Goal: Check status: Check status

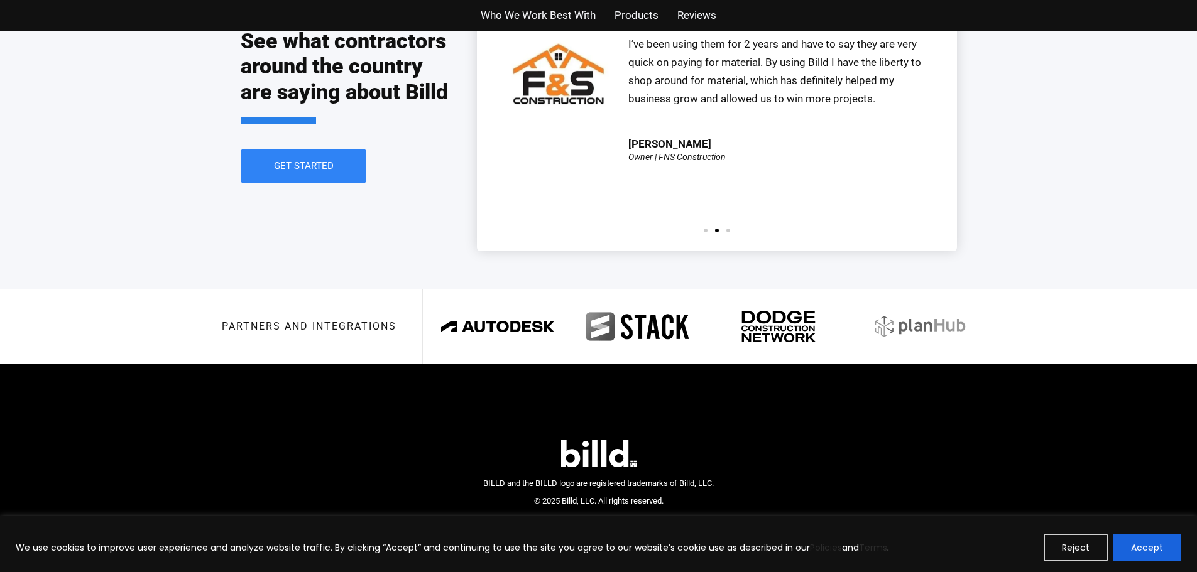
scroll to position [2855, 0]
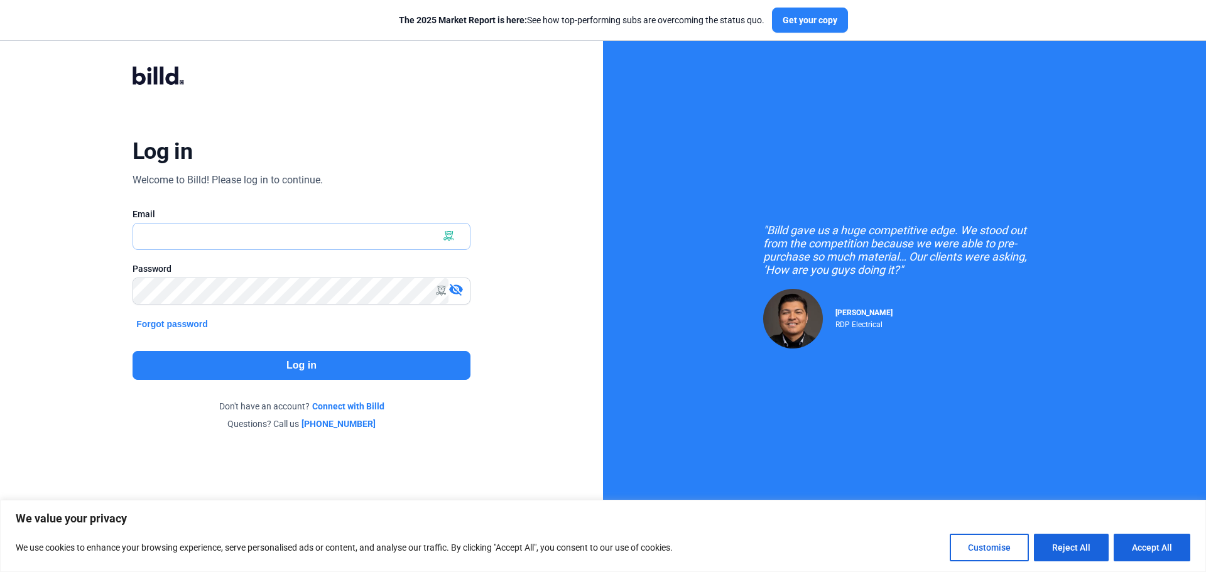
click at [368, 237] on input "text" at bounding box center [301, 237] width 337 height 26
click at [463, 232] on x-icon-6kc6c at bounding box center [462, 236] width 10 height 10
type input "[PERSON_NAME][EMAIL_ADDRESS][DOMAIN_NAME]"
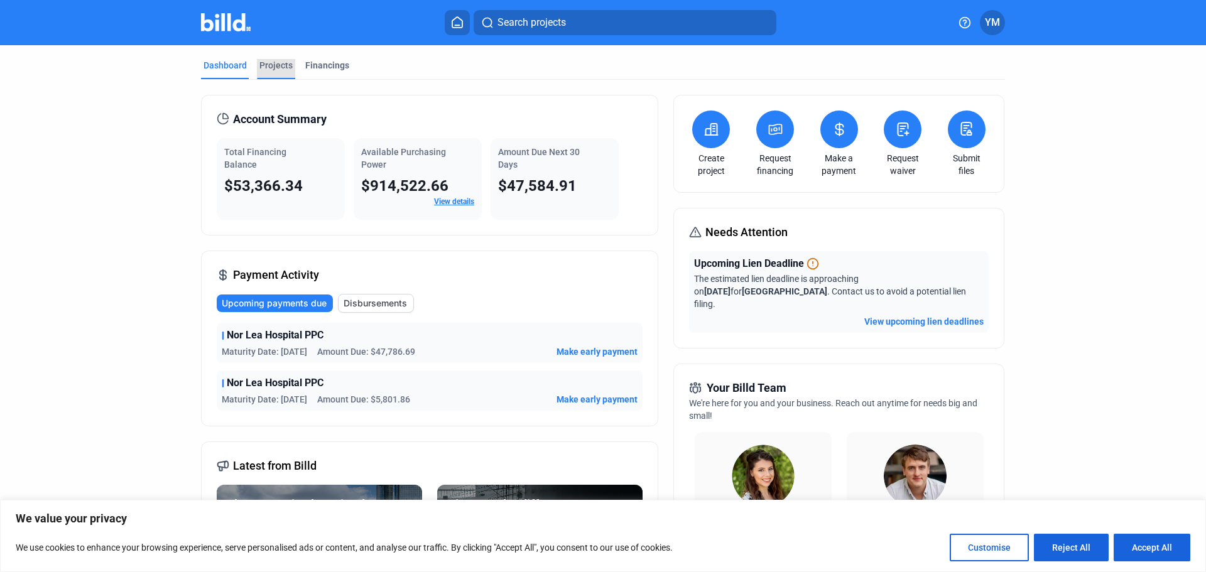
click at [275, 61] on div "Projects" at bounding box center [275, 65] width 33 height 13
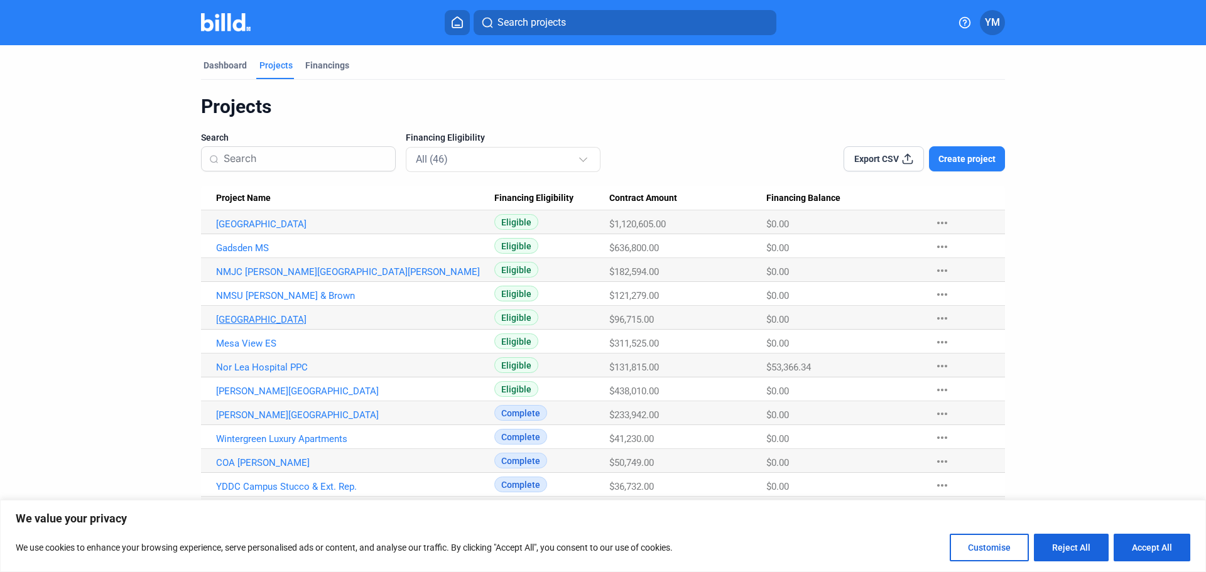
click at [241, 320] on link "Touro College" at bounding box center [355, 319] width 278 height 11
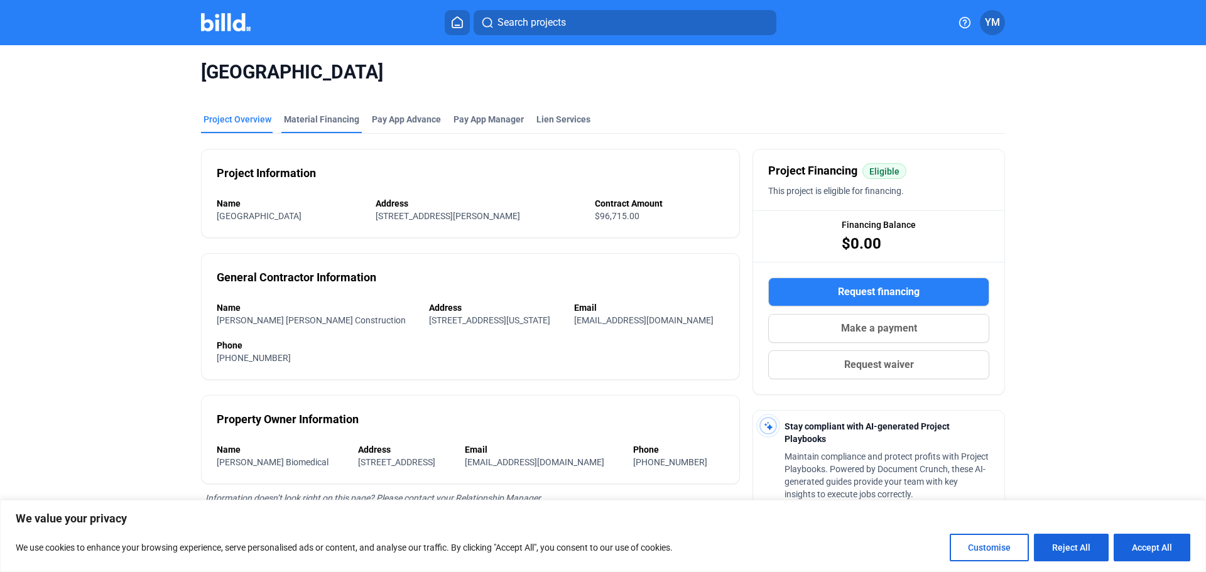
click at [287, 122] on div "Material Financing" at bounding box center [321, 119] width 75 height 13
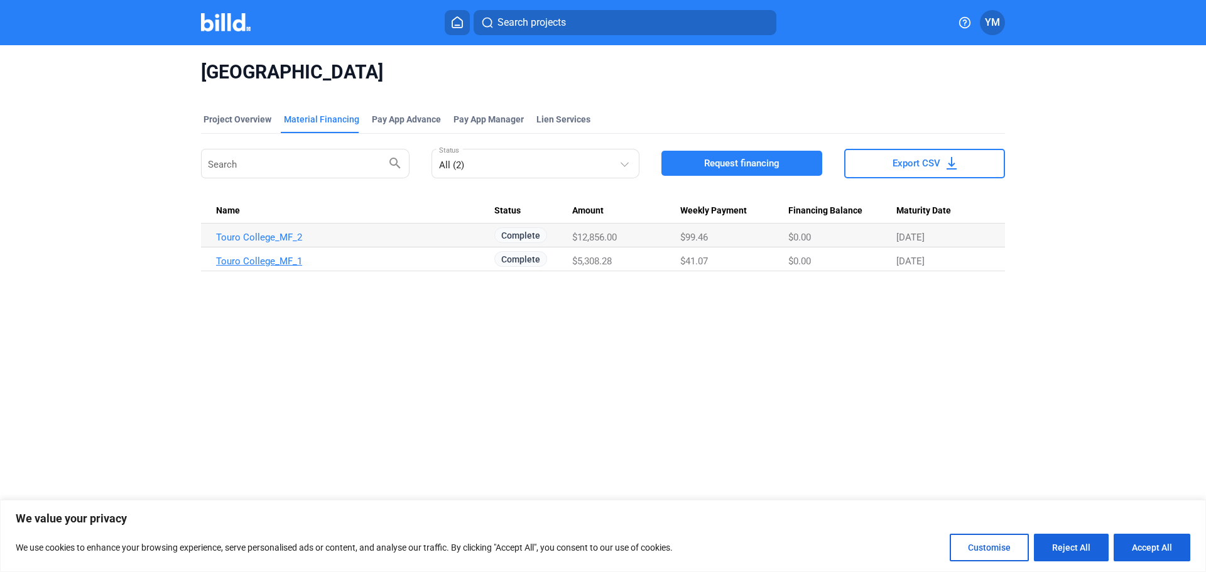
click at [266, 261] on link "Touro College_MF_1" at bounding box center [355, 261] width 278 height 11
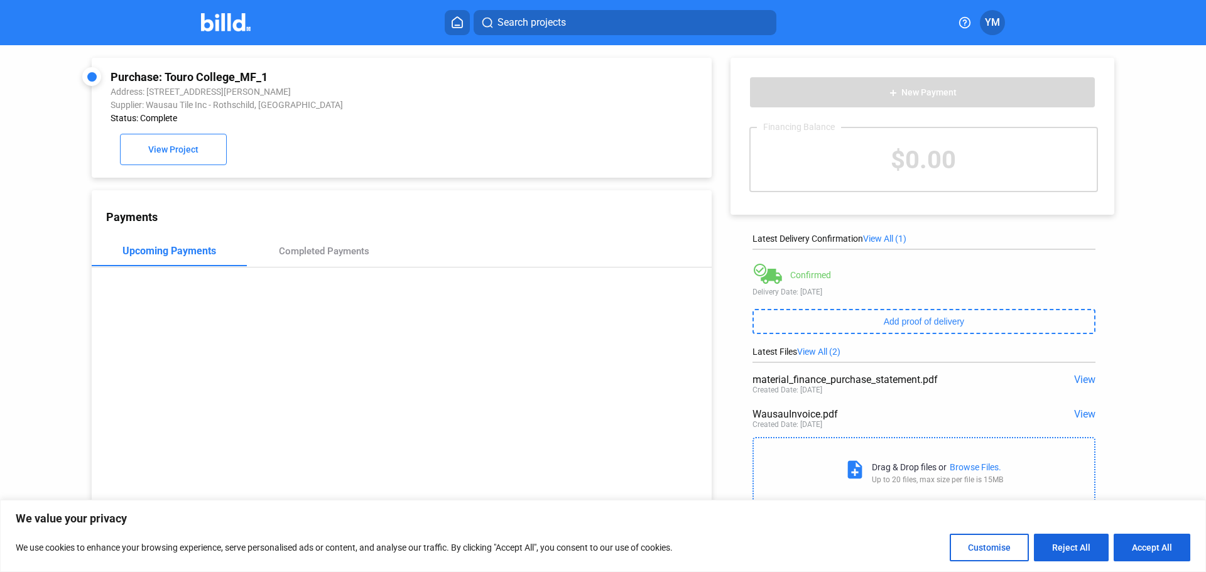
click at [1086, 413] on span "View" at bounding box center [1084, 414] width 21 height 12
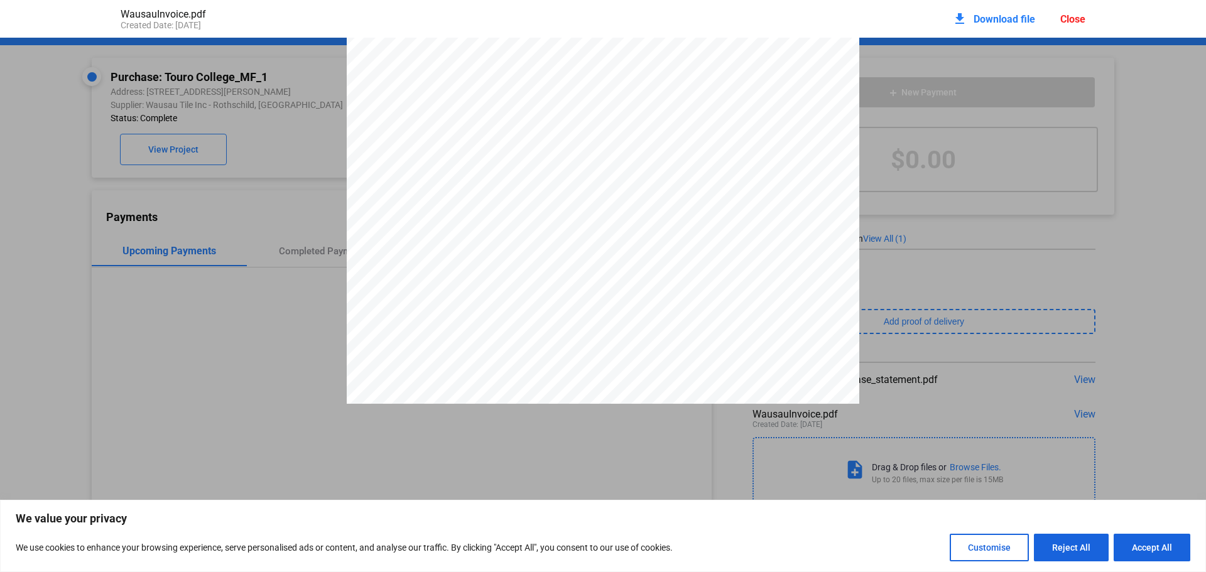
scroll to position [979, 0]
click at [253, 419] on pdf-viewer "PAGE 1 OF 2 REMIT TO ADDRESS: WAUSAU TILE INC. P.O. BOX 1520 WAUSAU, WI 54402-1…" at bounding box center [603, 267] width 1206 height 458
click at [1067, 13] on div "Close" at bounding box center [1072, 19] width 25 height 12
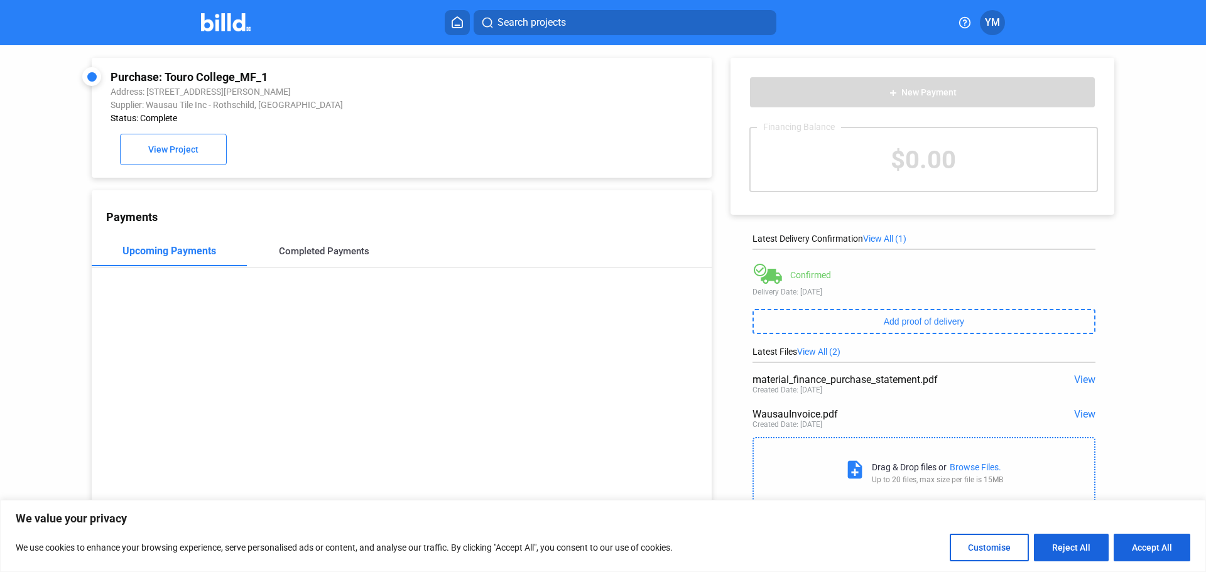
click at [322, 261] on div "Completed Payments" at bounding box center [324, 251] width 155 height 30
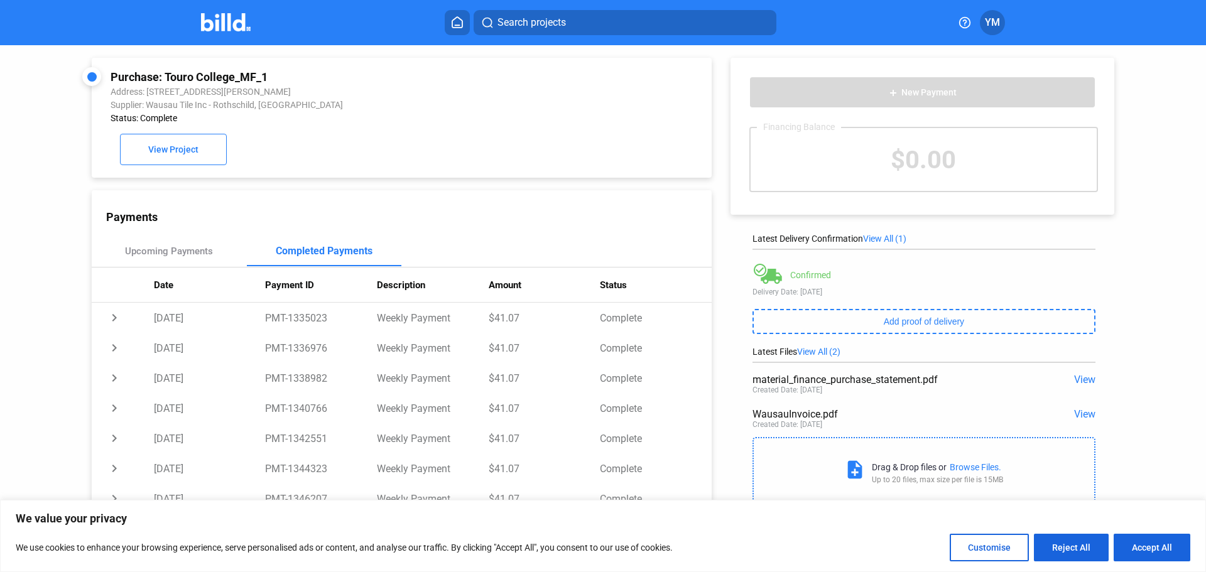
click at [1085, 373] on div "material_finance_purchase_statement.pdf View Created Date: 05/21/2025" at bounding box center [924, 385] width 343 height 35
click at [1084, 380] on span "View" at bounding box center [1084, 380] width 21 height 12
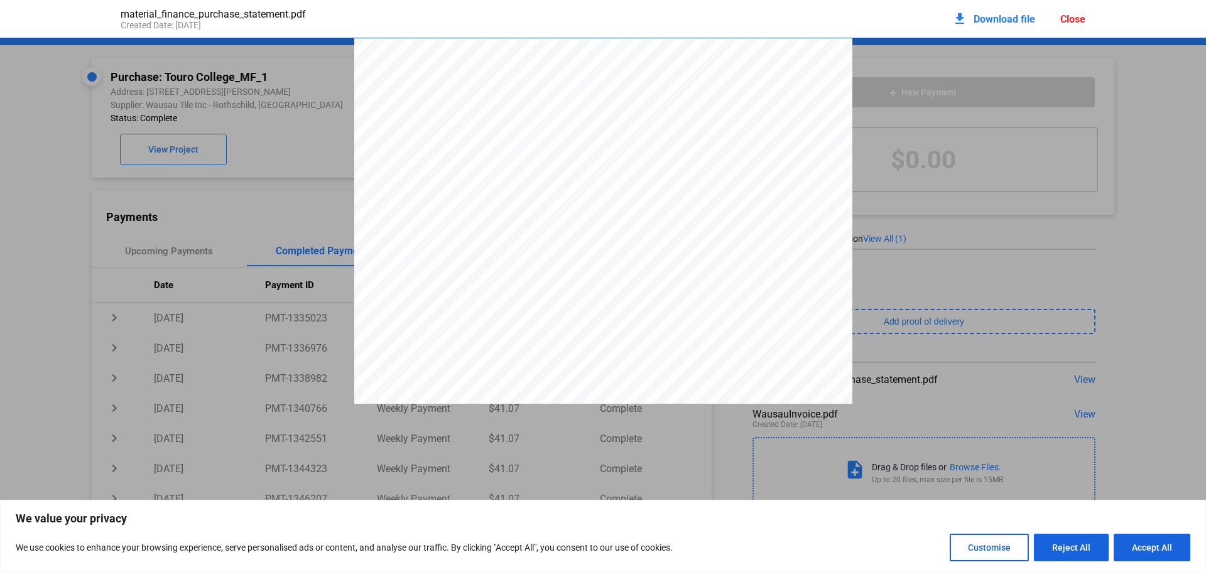
scroll to position [63, 0]
click at [1069, 14] on div "Close" at bounding box center [1072, 19] width 25 height 12
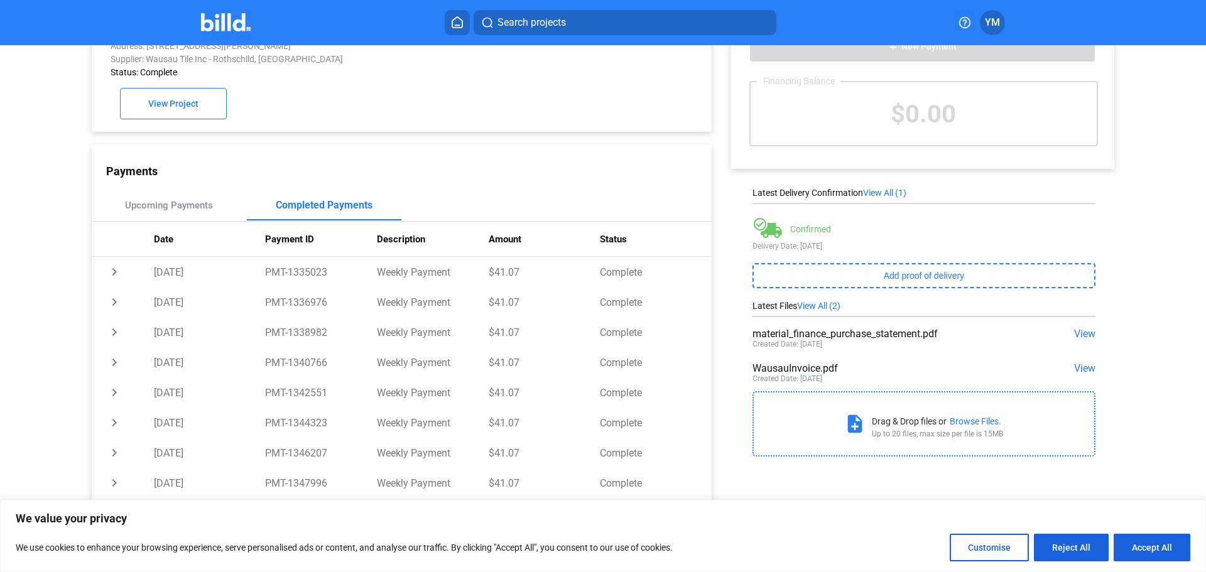
scroll to position [0, 0]
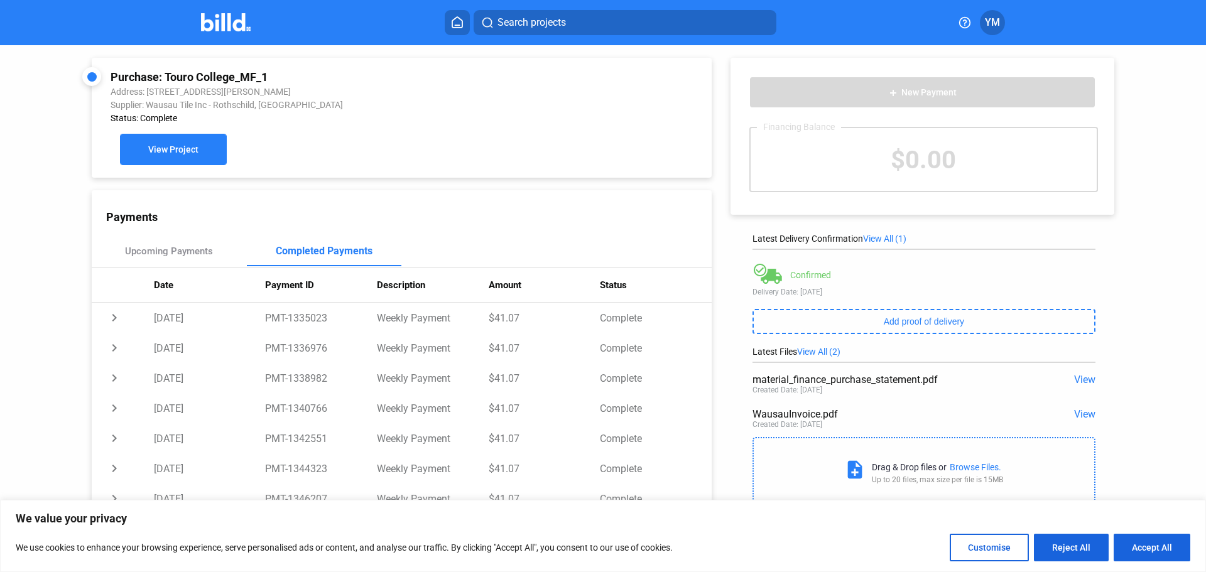
click at [194, 146] on button "View Project" at bounding box center [173, 149] width 107 height 31
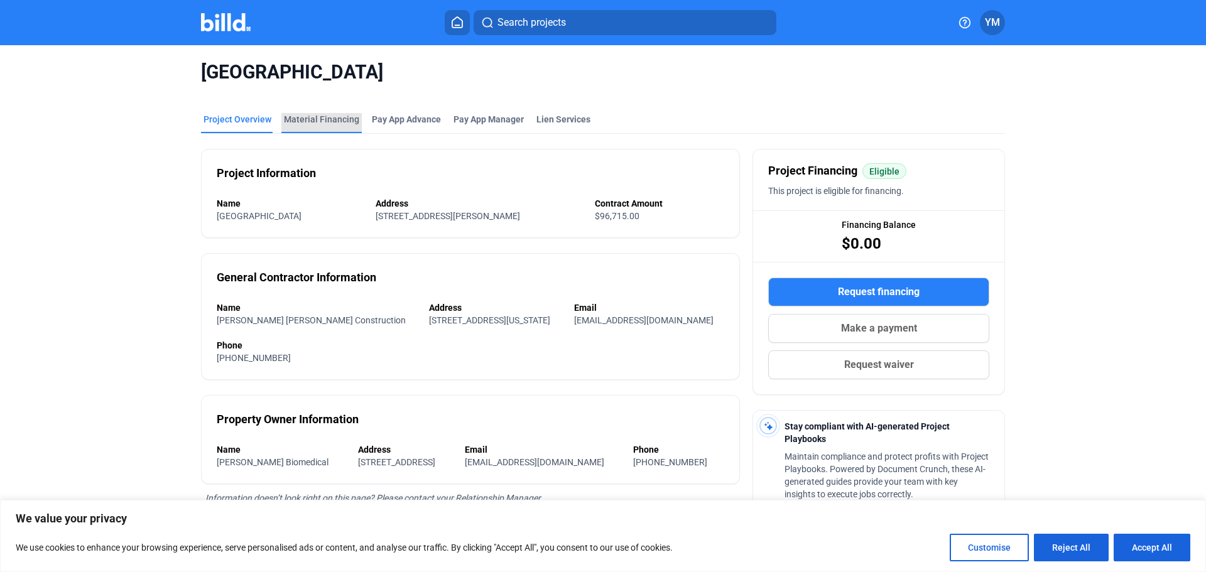
click at [340, 124] on div "Material Financing" at bounding box center [321, 119] width 75 height 13
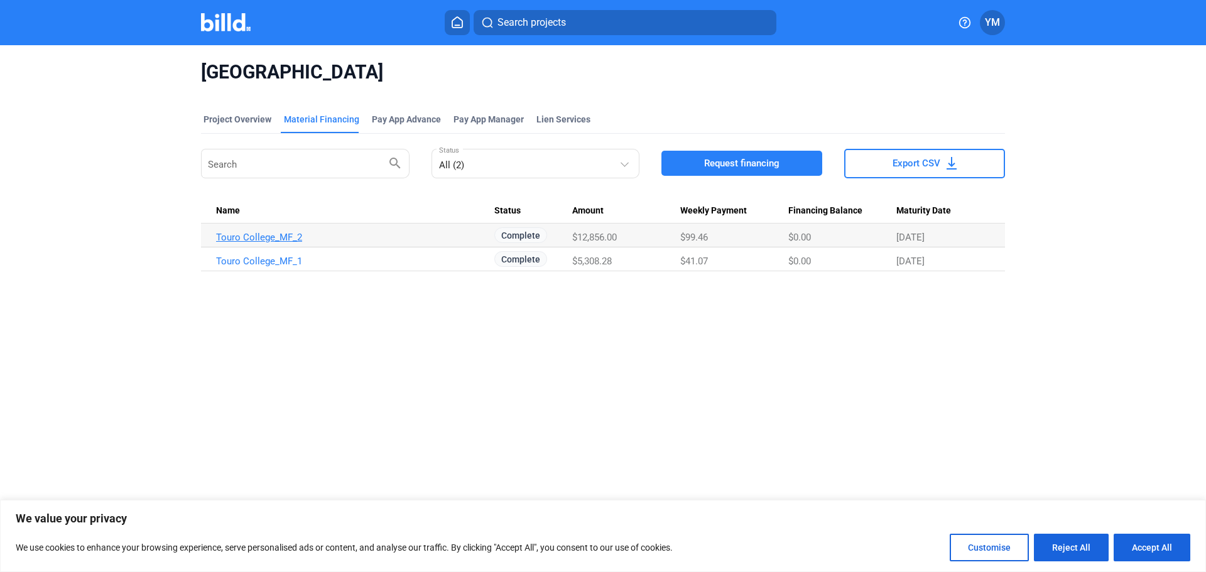
click at [272, 236] on link "Touro College_MF_2" at bounding box center [355, 237] width 278 height 11
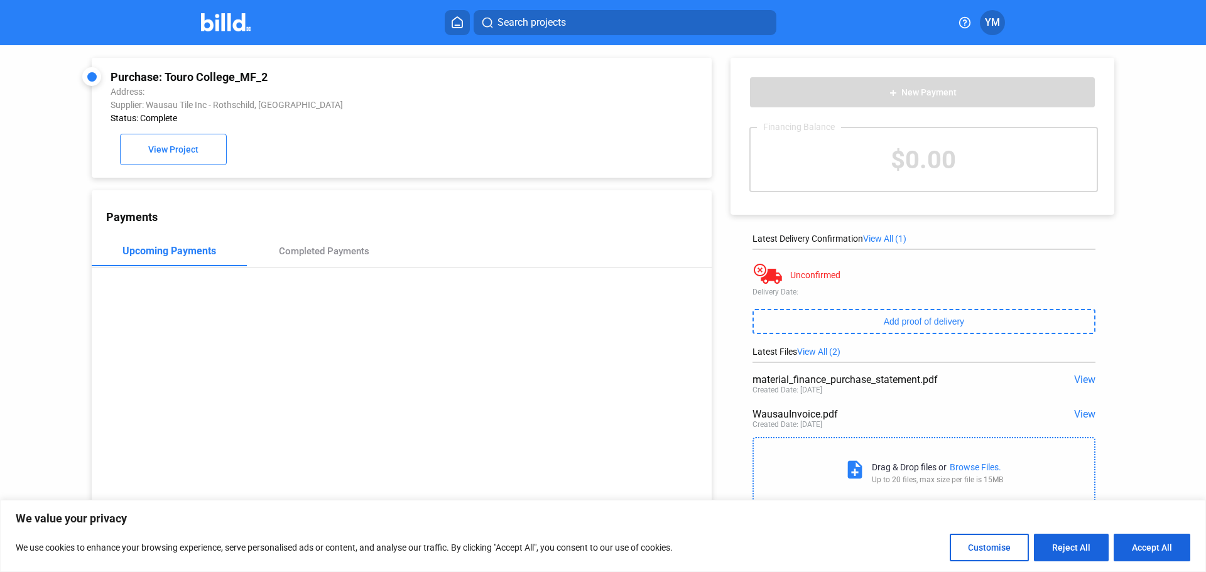
click at [1080, 415] on span "View" at bounding box center [1084, 414] width 21 height 12
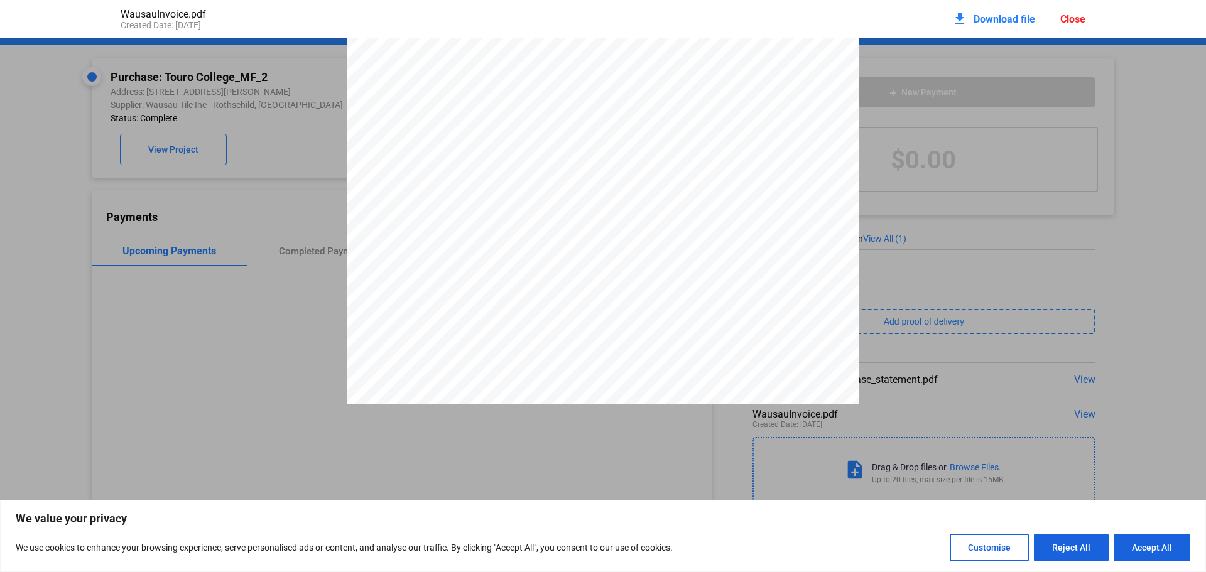
click at [1068, 18] on div "Close" at bounding box center [1072, 19] width 25 height 12
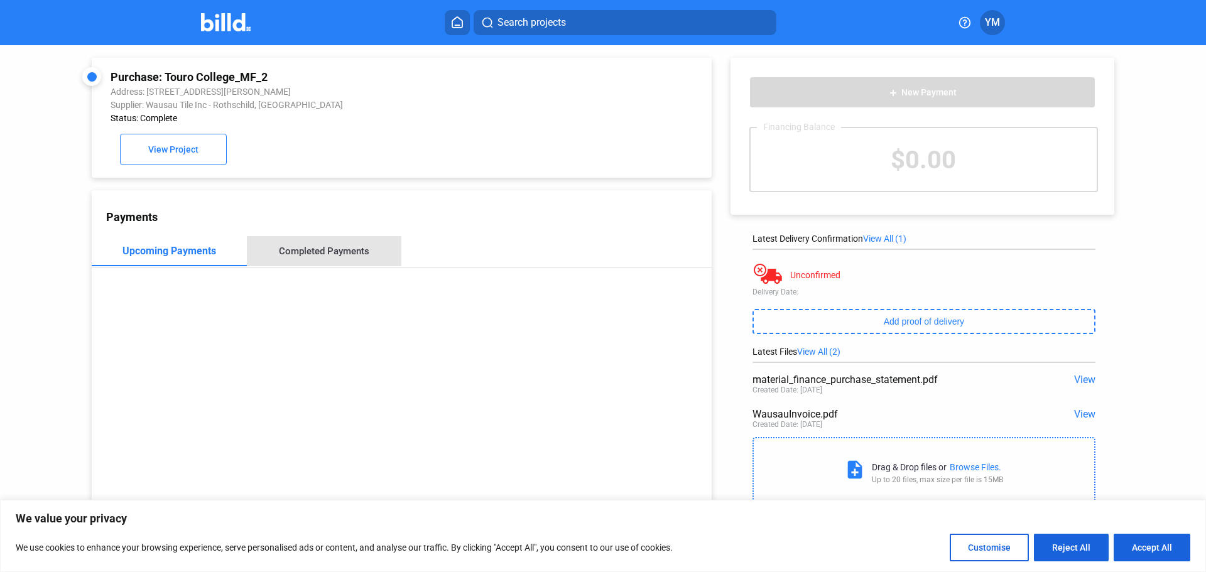
click at [355, 261] on div "Completed Payments" at bounding box center [324, 251] width 155 height 30
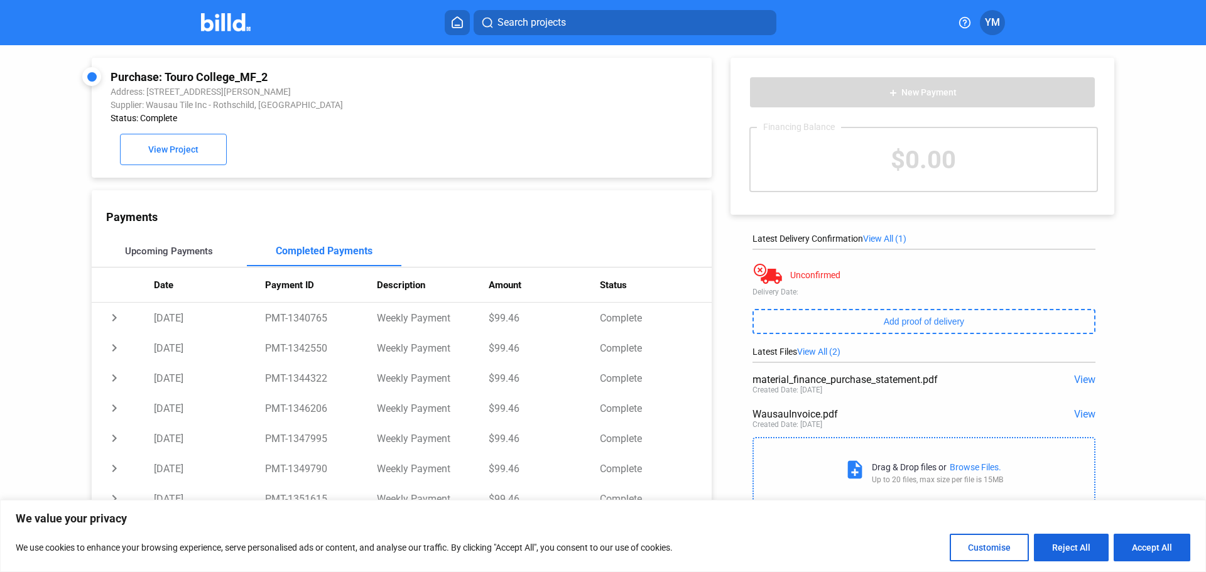
click at [188, 253] on div "Upcoming Payments" at bounding box center [169, 251] width 88 height 11
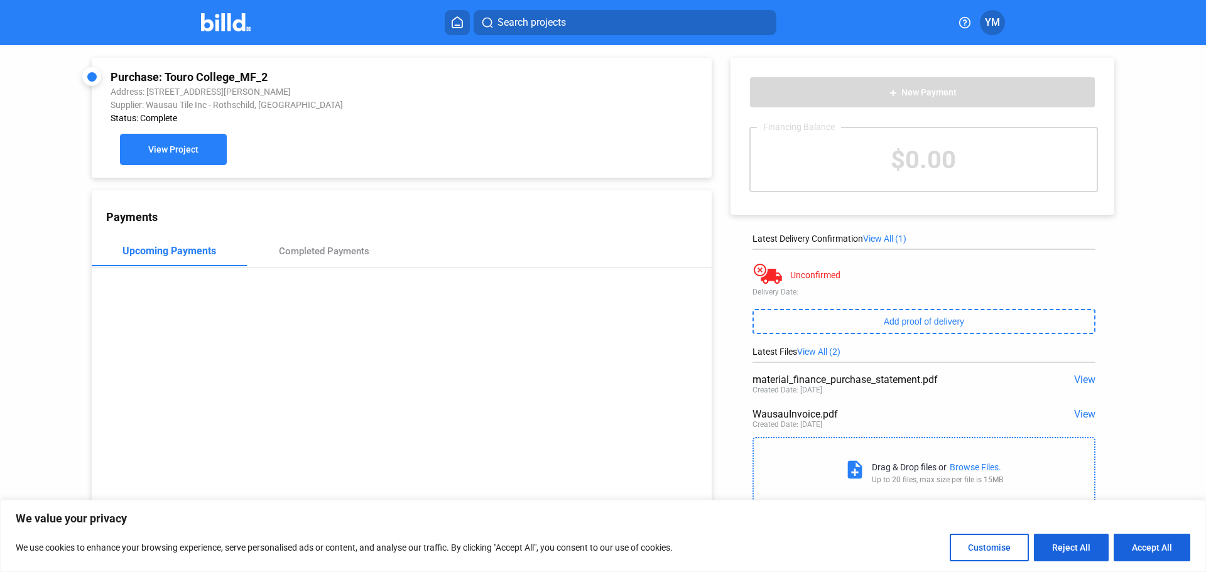
click at [168, 161] on button "View Project" at bounding box center [173, 149] width 107 height 31
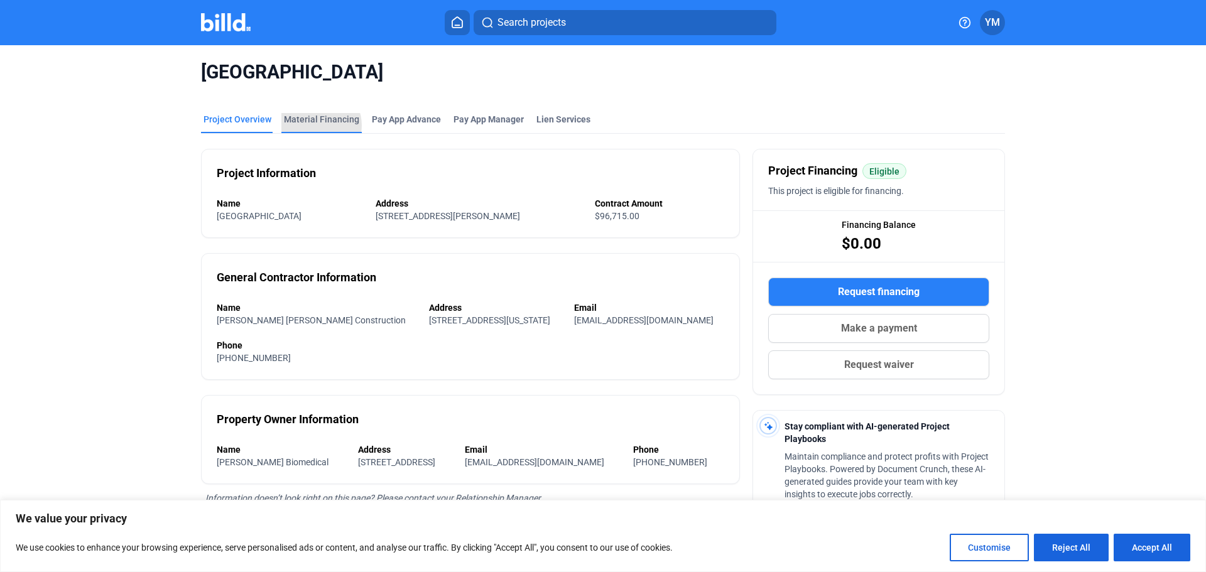
click at [308, 126] on div "Material Financing" at bounding box center [321, 123] width 80 height 20
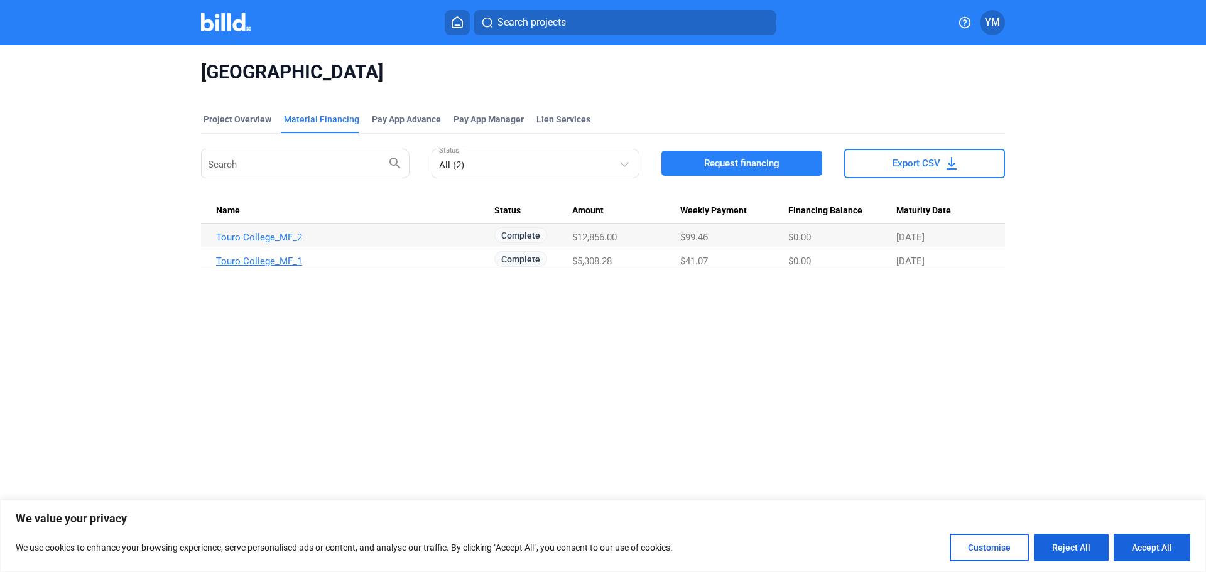
click at [286, 263] on link "Touro College_MF_1" at bounding box center [355, 261] width 278 height 11
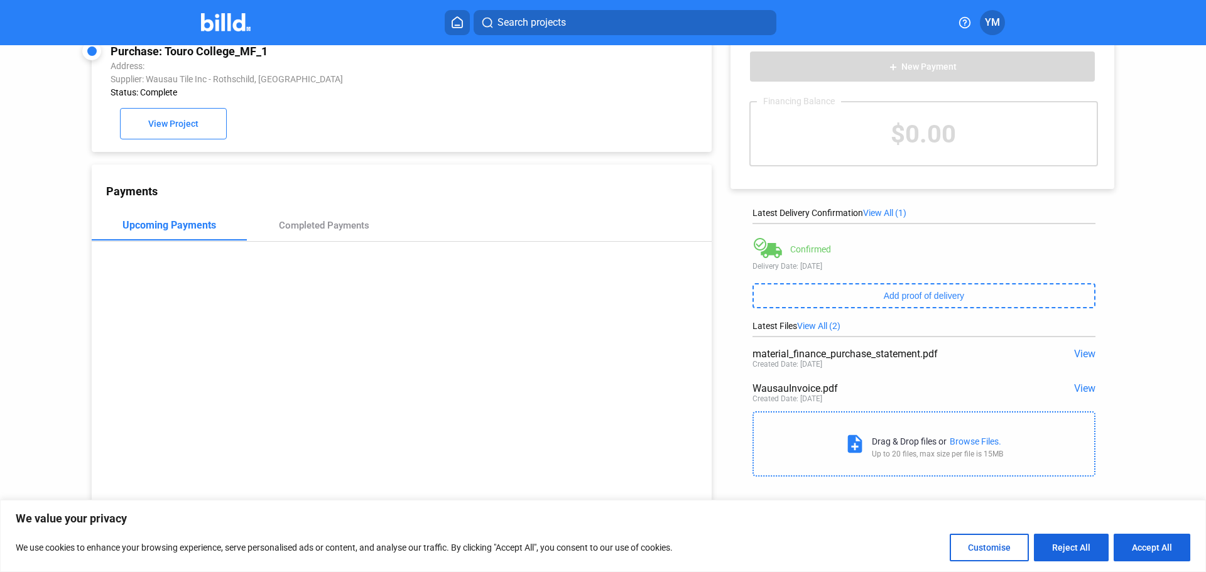
scroll to position [48, 0]
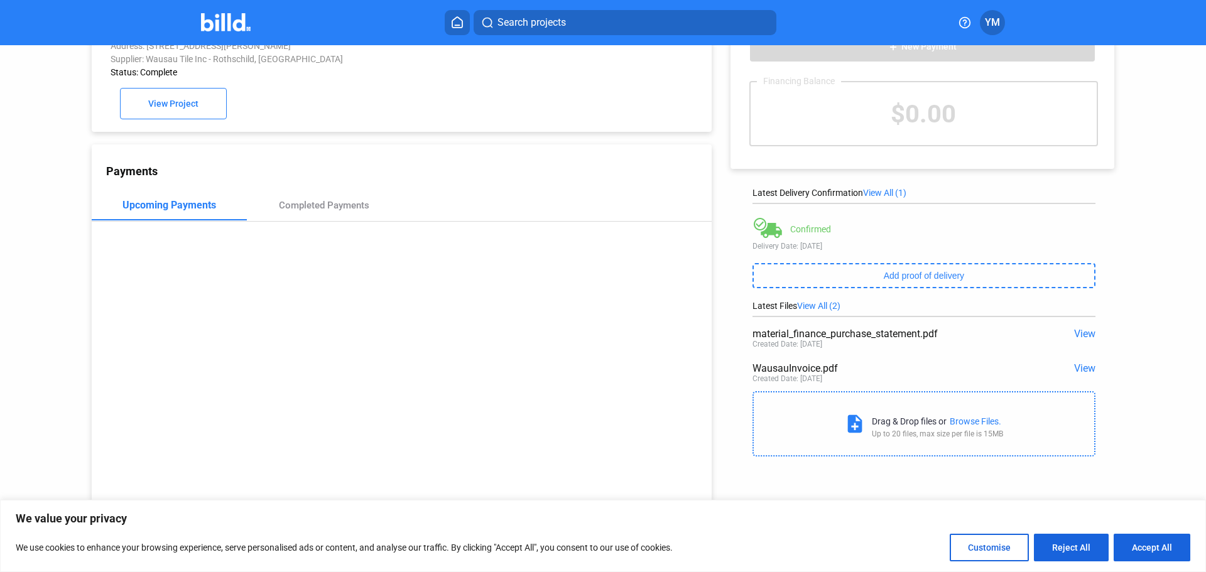
click at [1082, 330] on span "View" at bounding box center [1084, 334] width 21 height 12
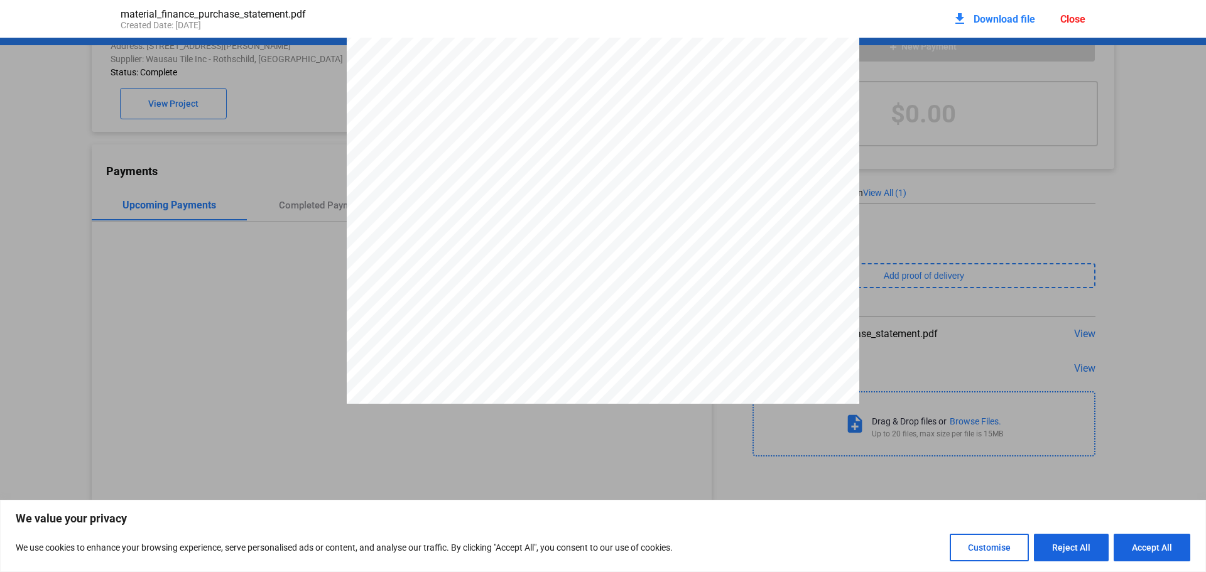
scroll to position [3115, 0]
click at [1065, 22] on div "Close" at bounding box center [1072, 19] width 25 height 12
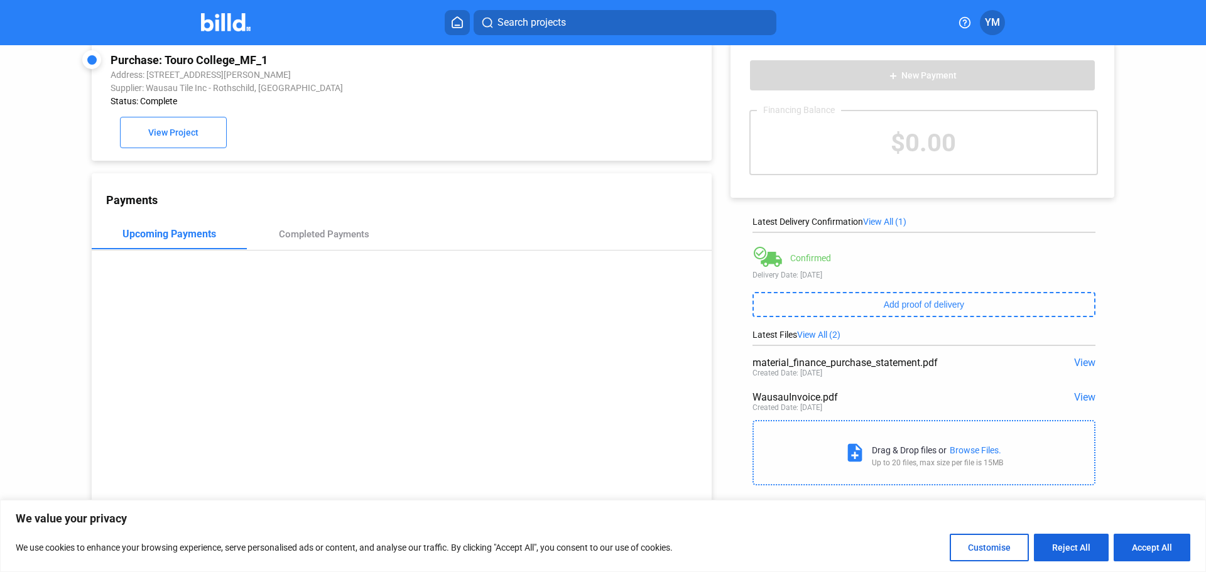
scroll to position [0, 0]
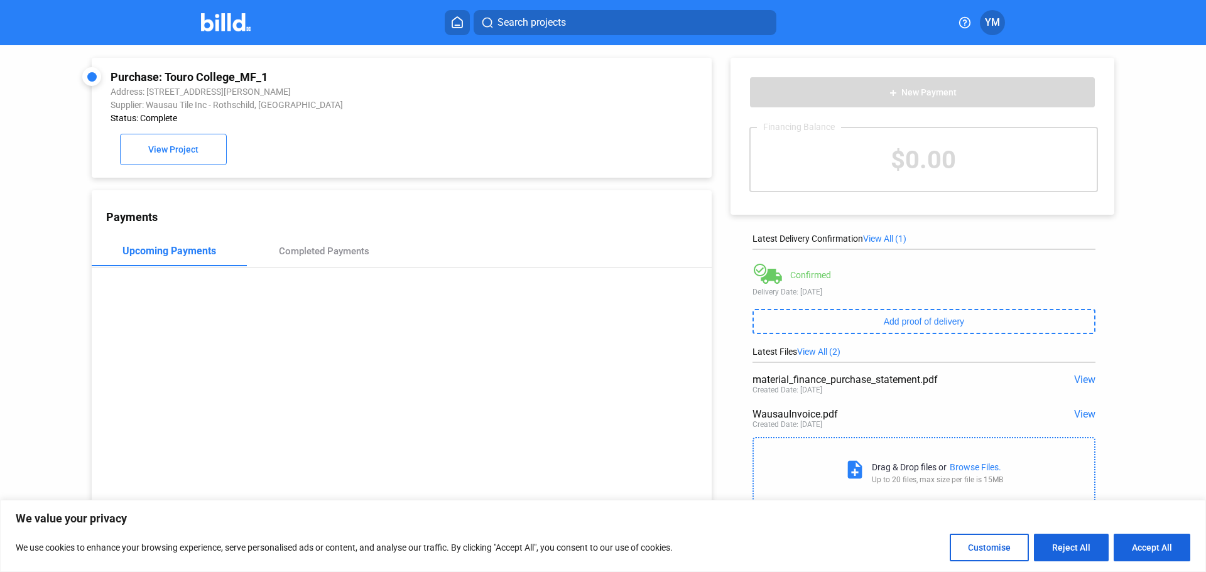
click at [1077, 416] on span "View" at bounding box center [1084, 414] width 21 height 12
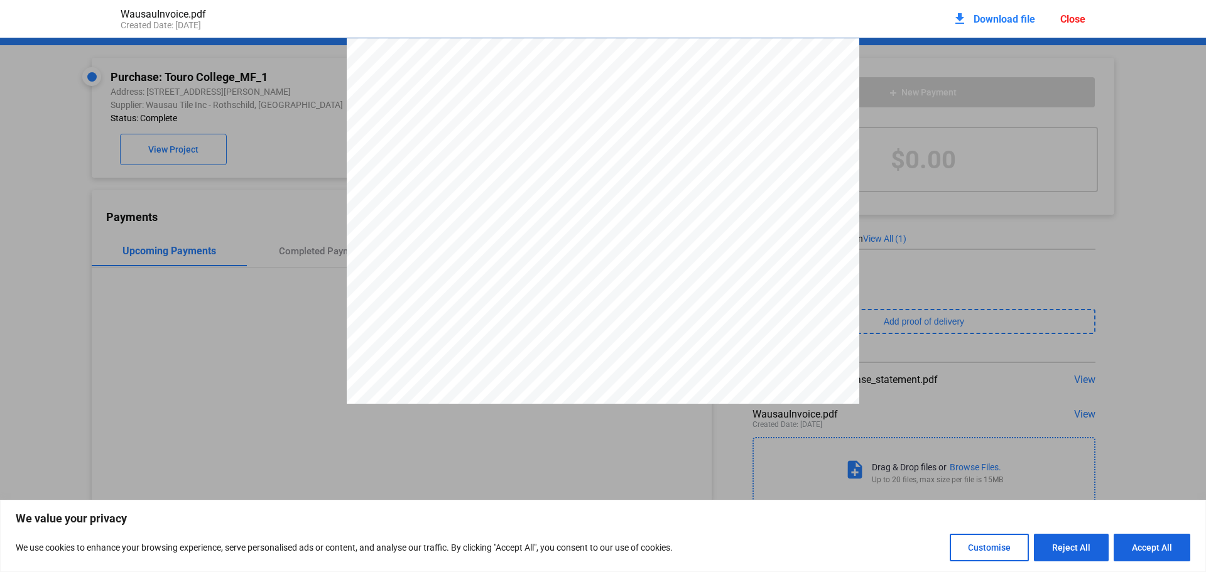
click at [1067, 20] on div "Close" at bounding box center [1072, 19] width 25 height 12
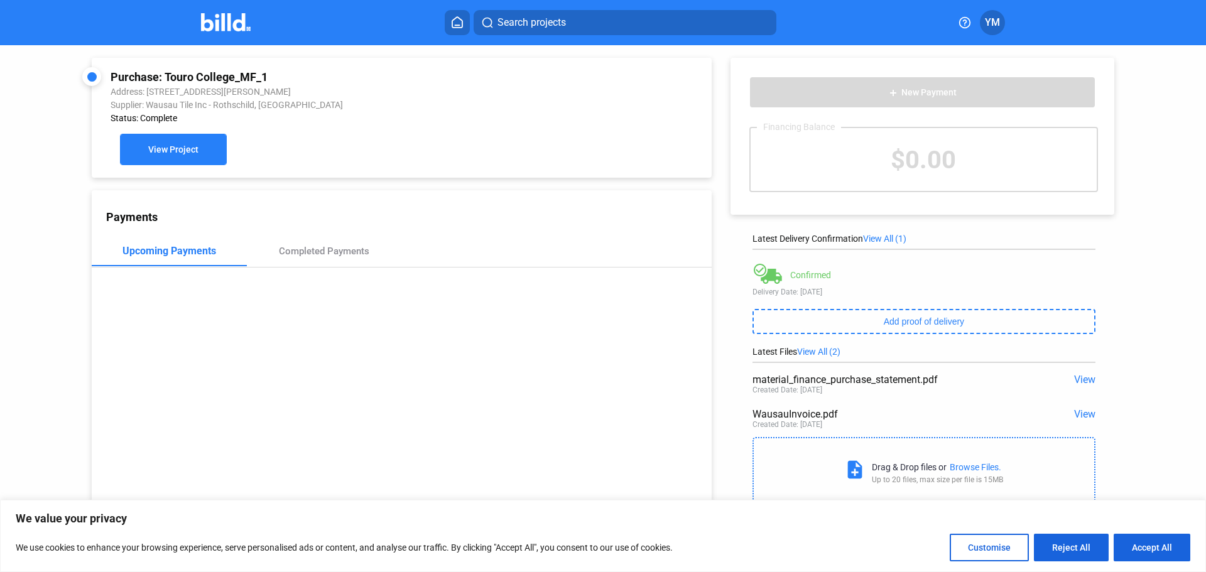
click at [183, 158] on button "View Project" at bounding box center [173, 149] width 107 height 31
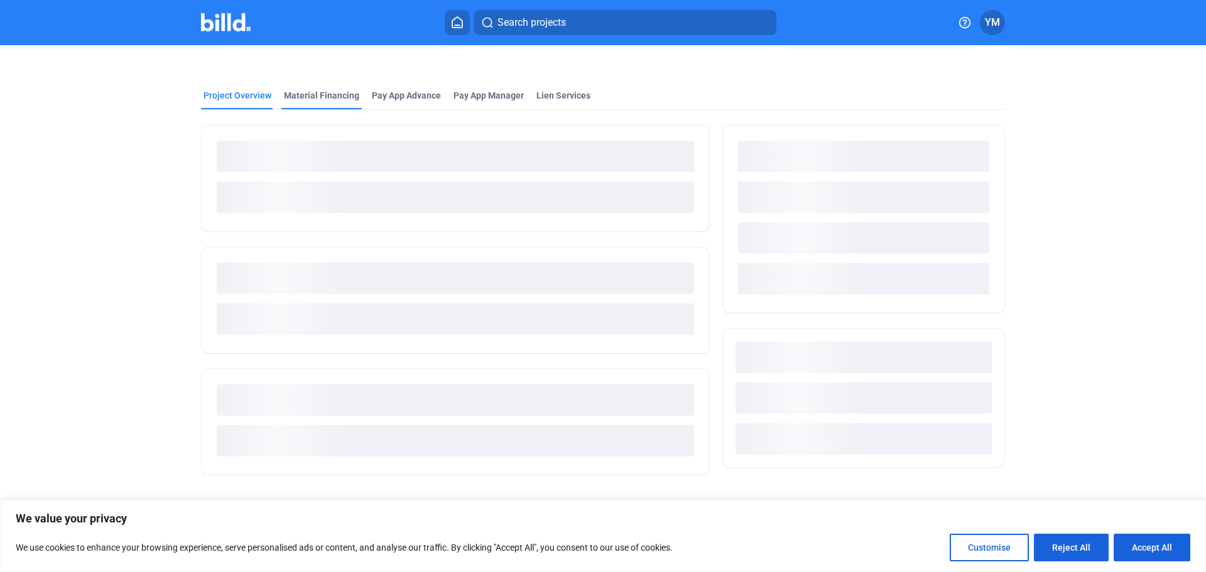
click at [322, 101] on div "Material Financing" at bounding box center [321, 95] width 75 height 13
